Goal: Ask a question

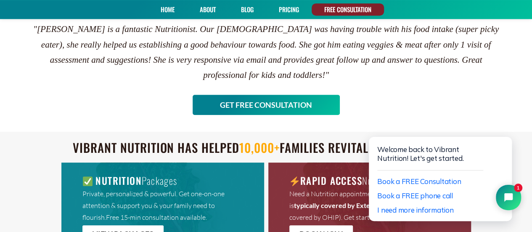
scroll to position [150, 0]
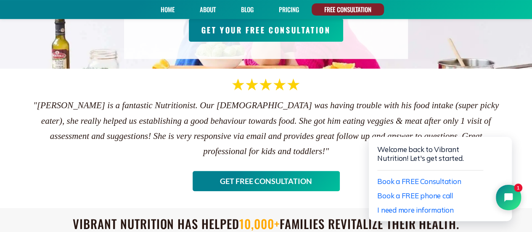
click at [282, 10] on link "PRICING" at bounding box center [289, 9] width 26 height 12
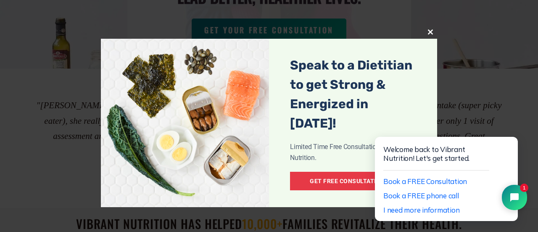
click at [433, 28] on button "Close this module" at bounding box center [430, 31] width 13 height 13
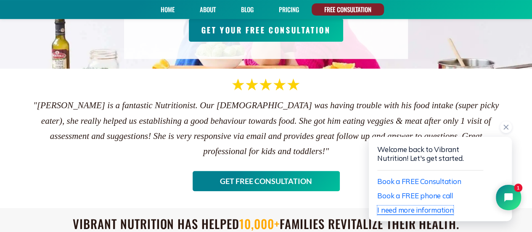
click at [406, 210] on span "I need more information" at bounding box center [415, 209] width 76 height 9
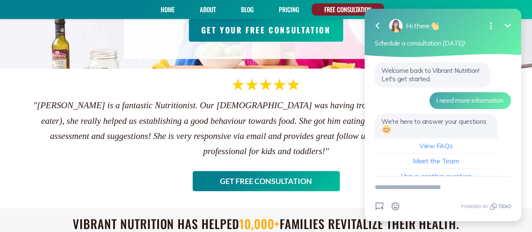
scroll to position [18, 0]
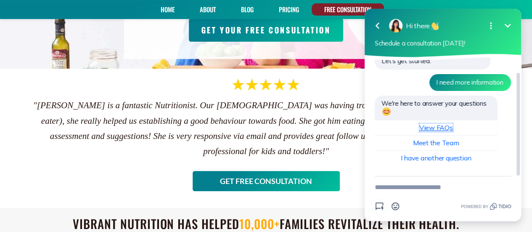
click at [444, 127] on link "View FAQs" at bounding box center [436, 127] width 34 height 8
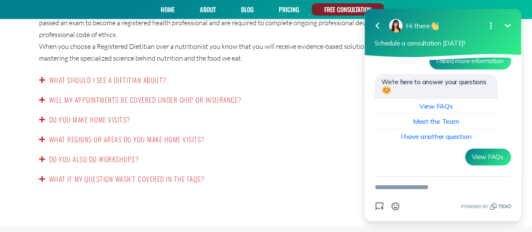
scroll to position [1458, 0]
click at [407, 191] on textarea "New message" at bounding box center [443, 187] width 136 height 22
type textarea "*******"
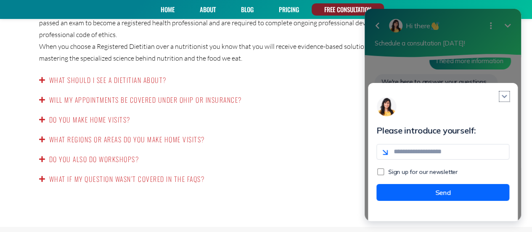
click at [504, 100] on icon "Close modal" at bounding box center [504, 96] width 8 height 8
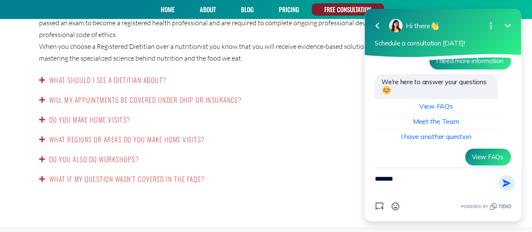
click at [507, 185] on icon "button" at bounding box center [506, 182] width 9 height 9
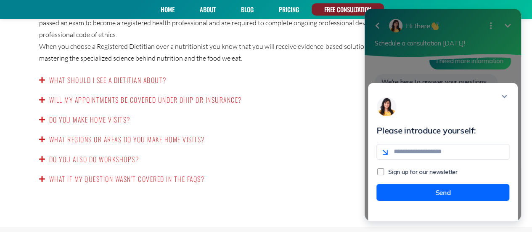
click at [509, 102] on div "Please introduce yourself: Sign up for our newsletter Send" at bounding box center [443, 152] width 150 height 138
